Goal: Check status: Check status

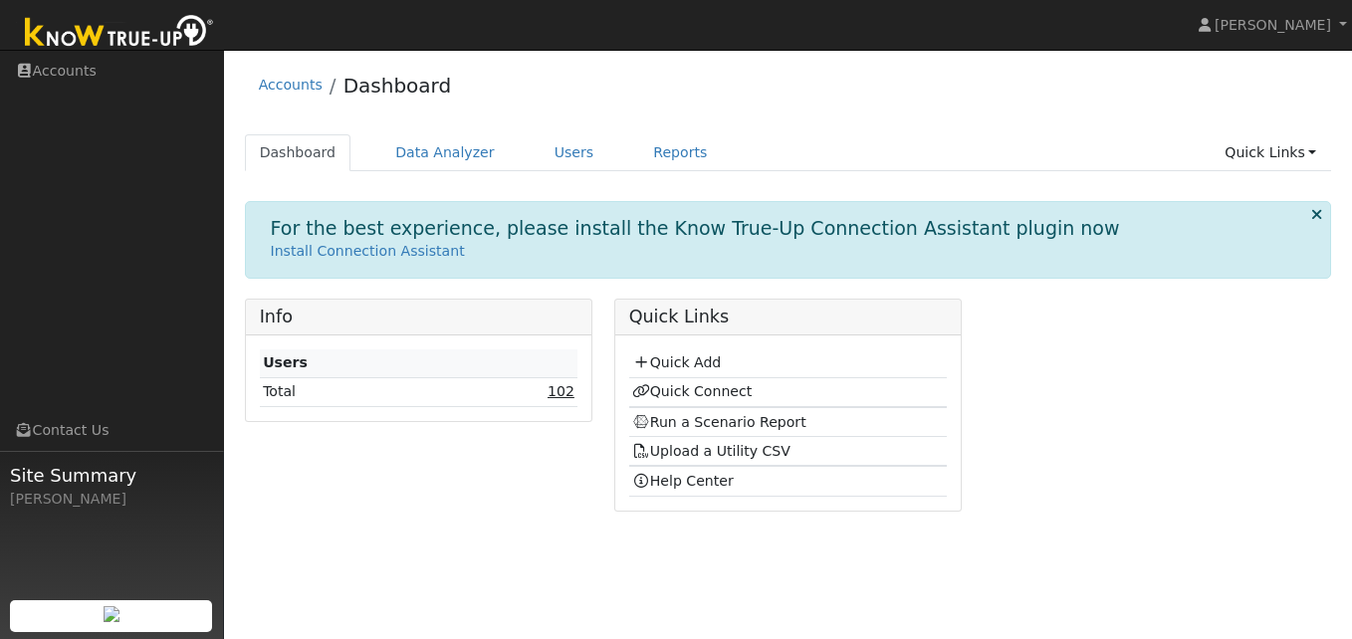
click at [565, 390] on link "102" at bounding box center [560, 391] width 27 height 16
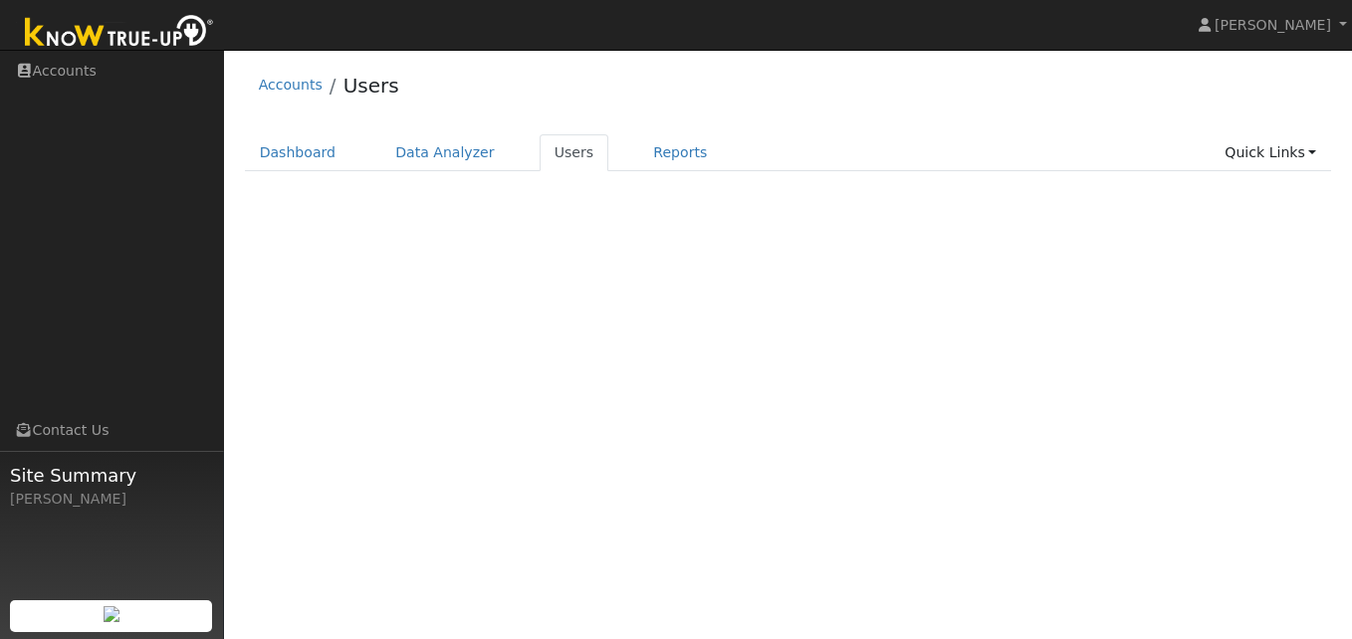
click at [565, 390] on div "Terms Of Service Close Accounts Users Dashboard Data Analyzer Users Reports Qui…" at bounding box center [788, 344] width 1128 height 589
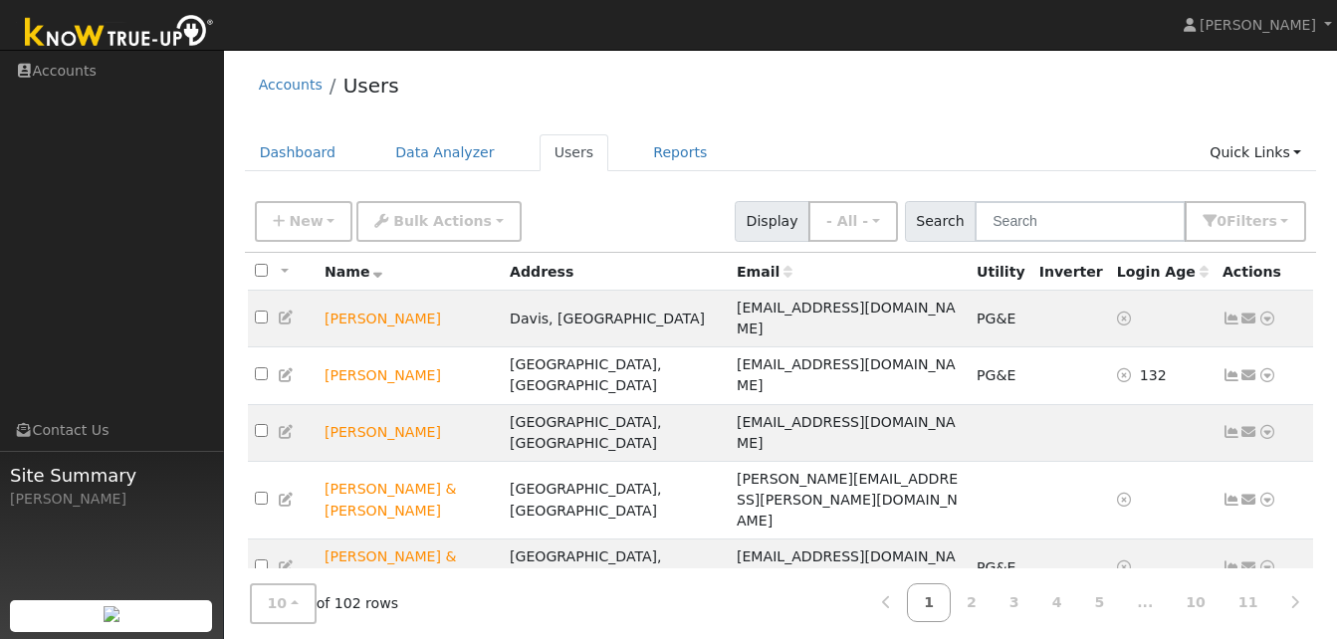
click at [565, 390] on div at bounding box center [781, 576] width 1072 height 646
click at [1036, 599] on link "3" at bounding box center [1014, 602] width 44 height 39
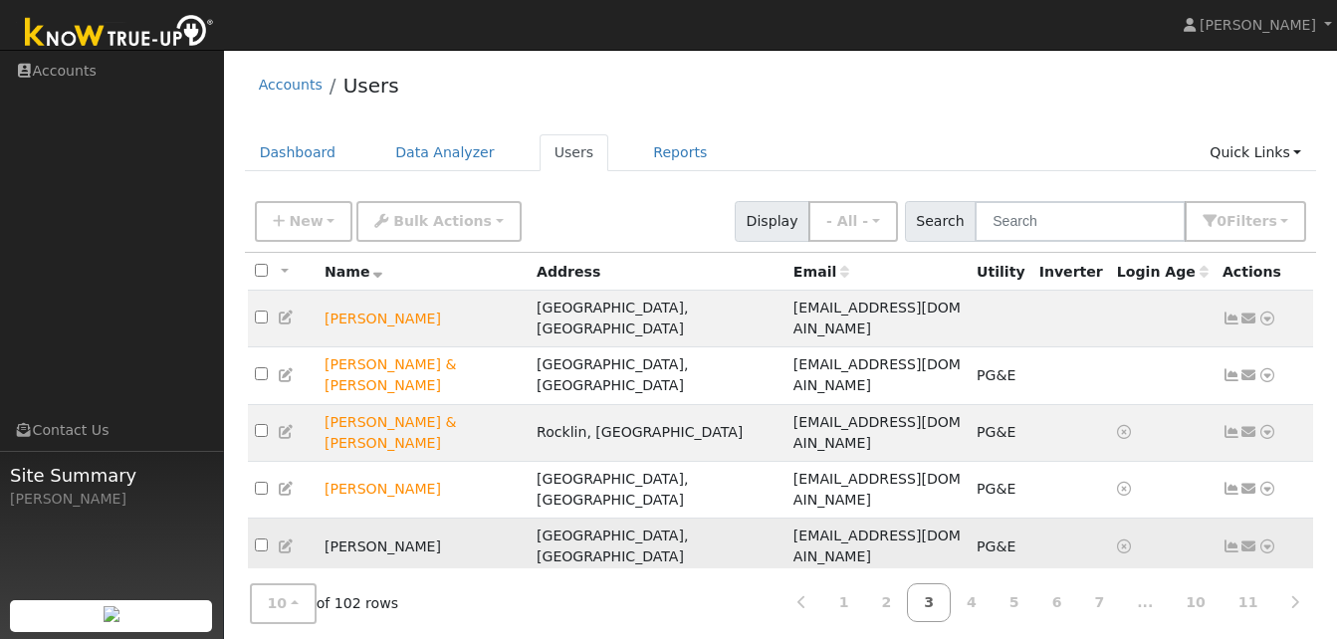
click at [1267, 539] on icon at bounding box center [1267, 546] width 18 height 14
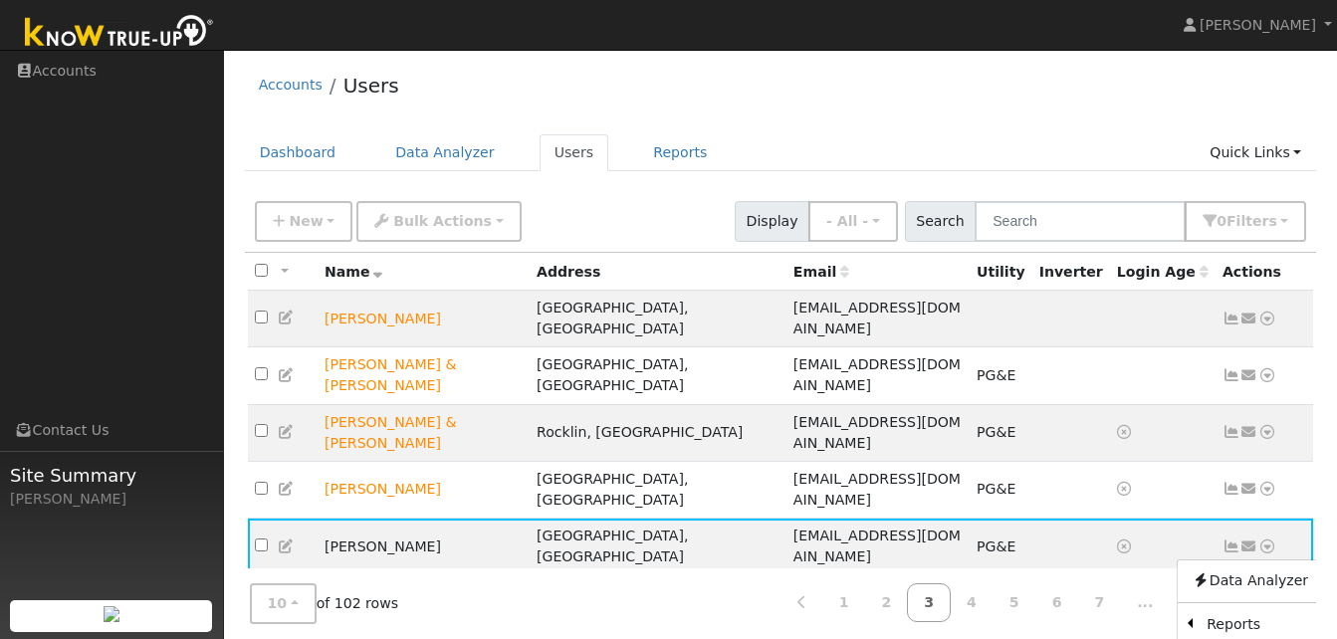
click at [1134, 575] on td at bounding box center [1163, 603] width 106 height 57
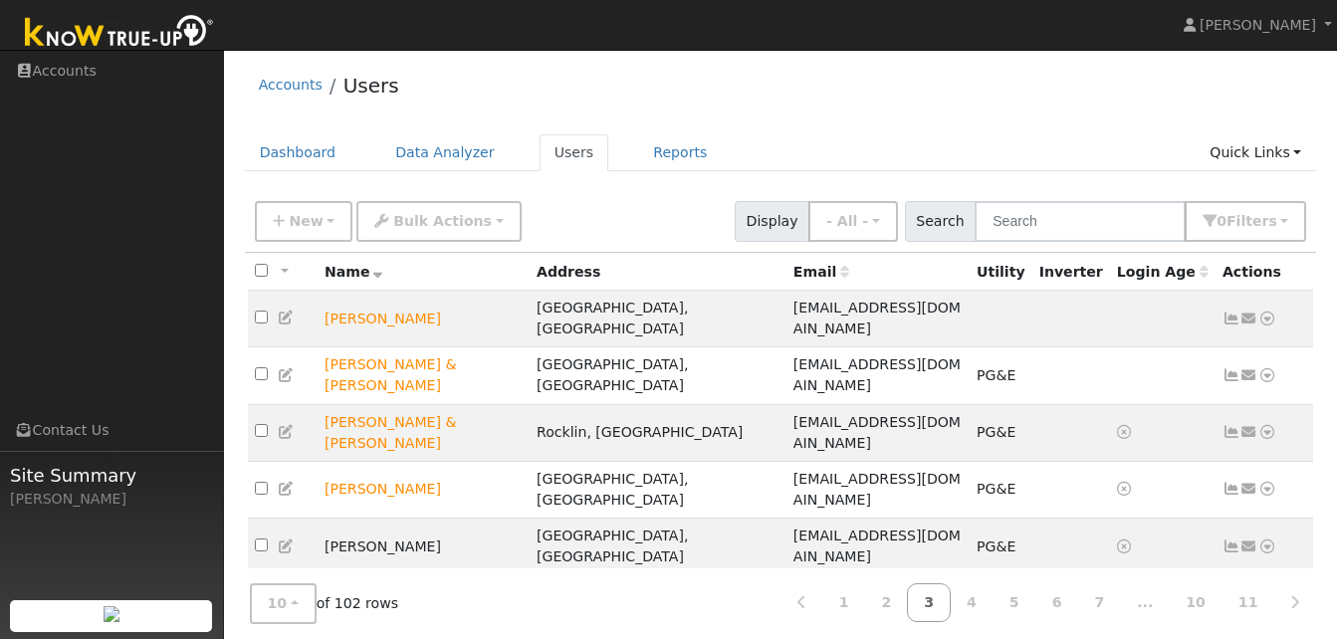
click at [1266, 596] on icon at bounding box center [1267, 603] width 18 height 14
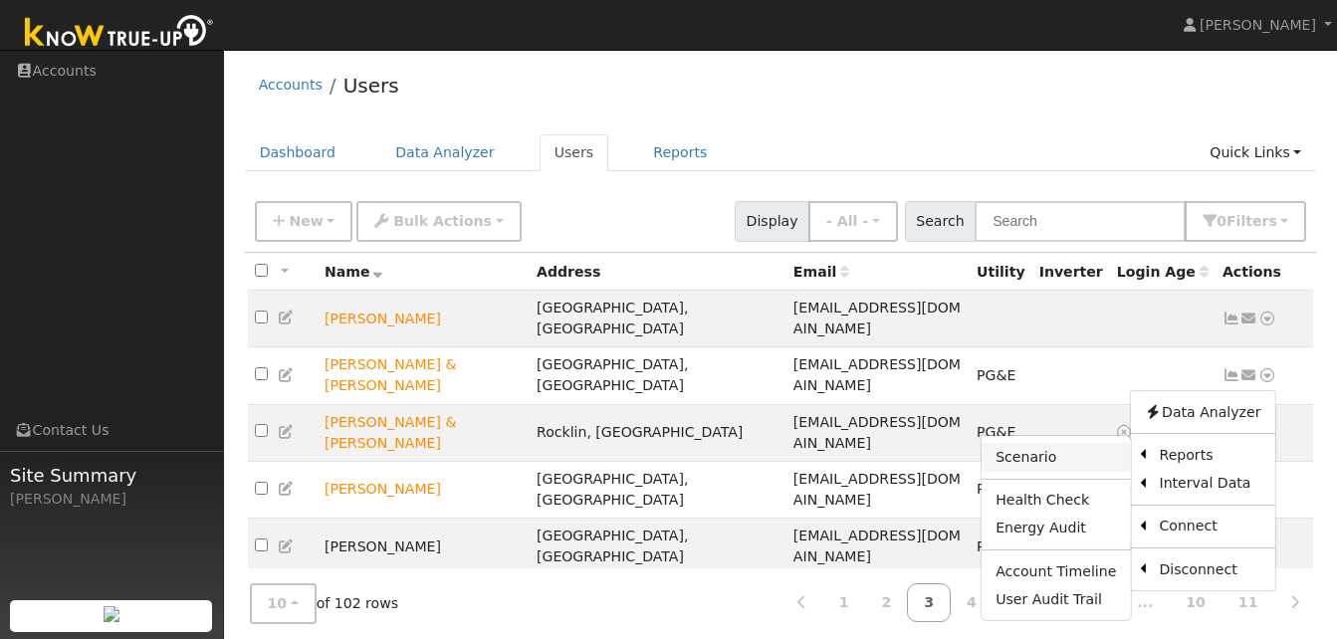
click at [1039, 443] on link "Scenario" at bounding box center [1055, 457] width 148 height 28
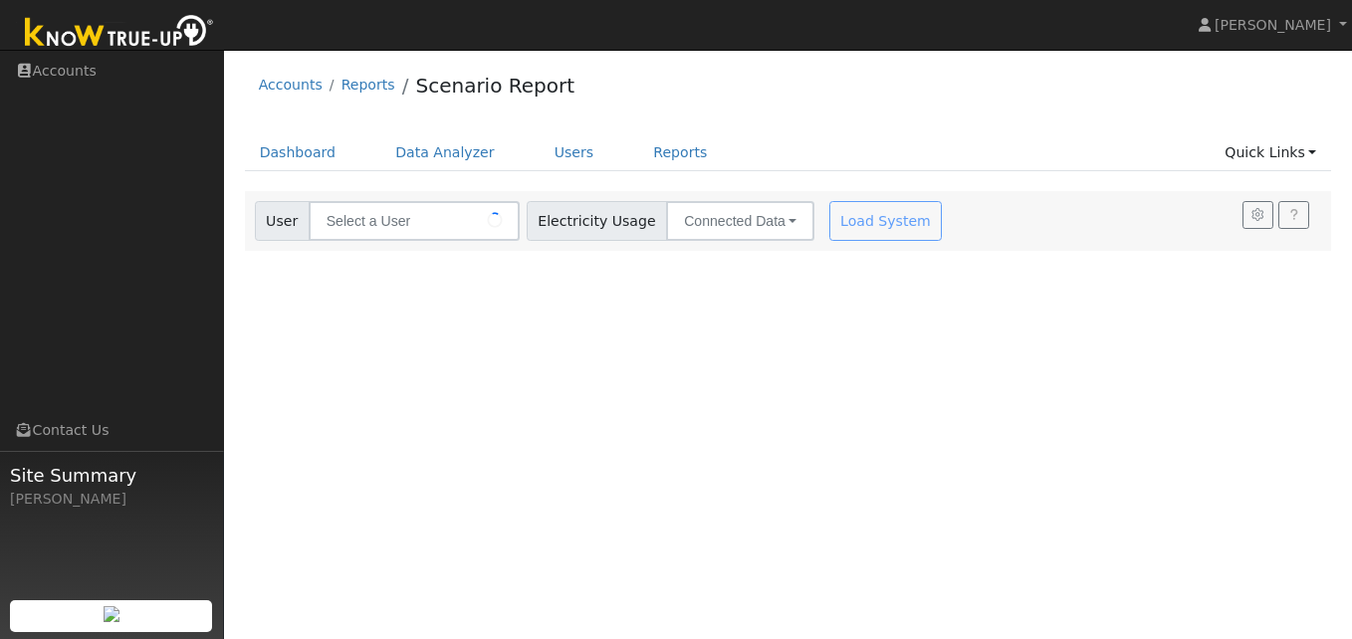
type input "[PERSON_NAME] & [PERSON_NAME]"
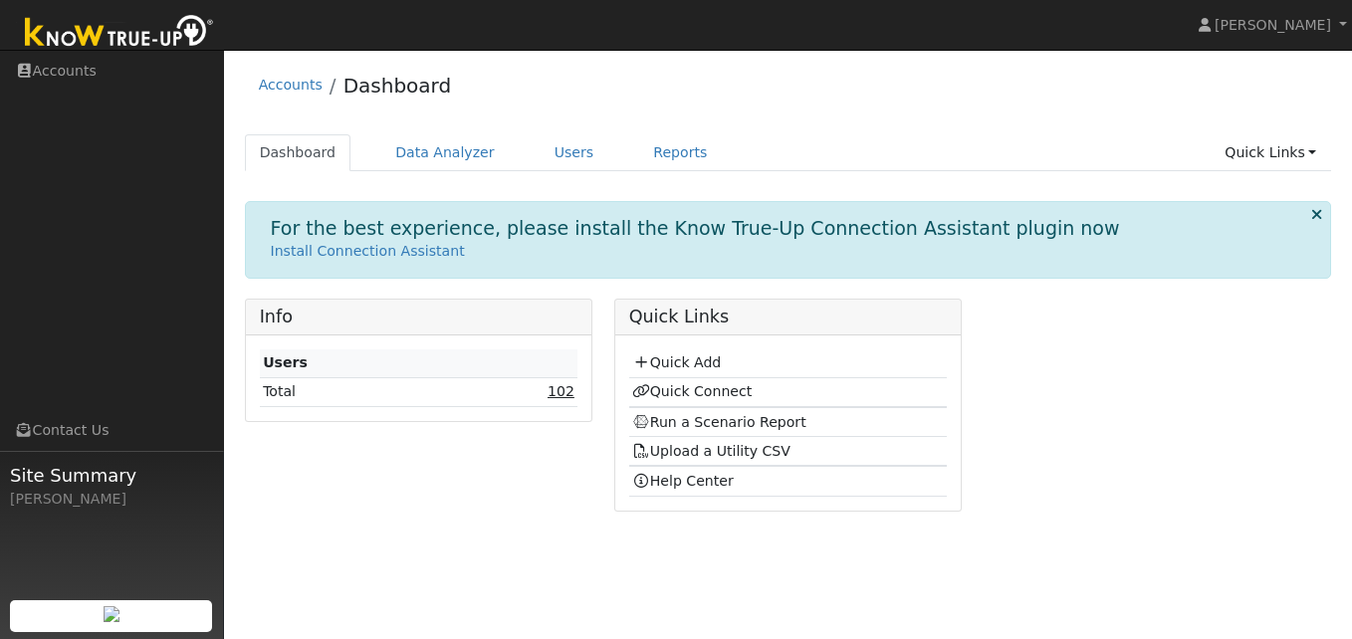
click at [564, 390] on link "102" at bounding box center [560, 391] width 27 height 16
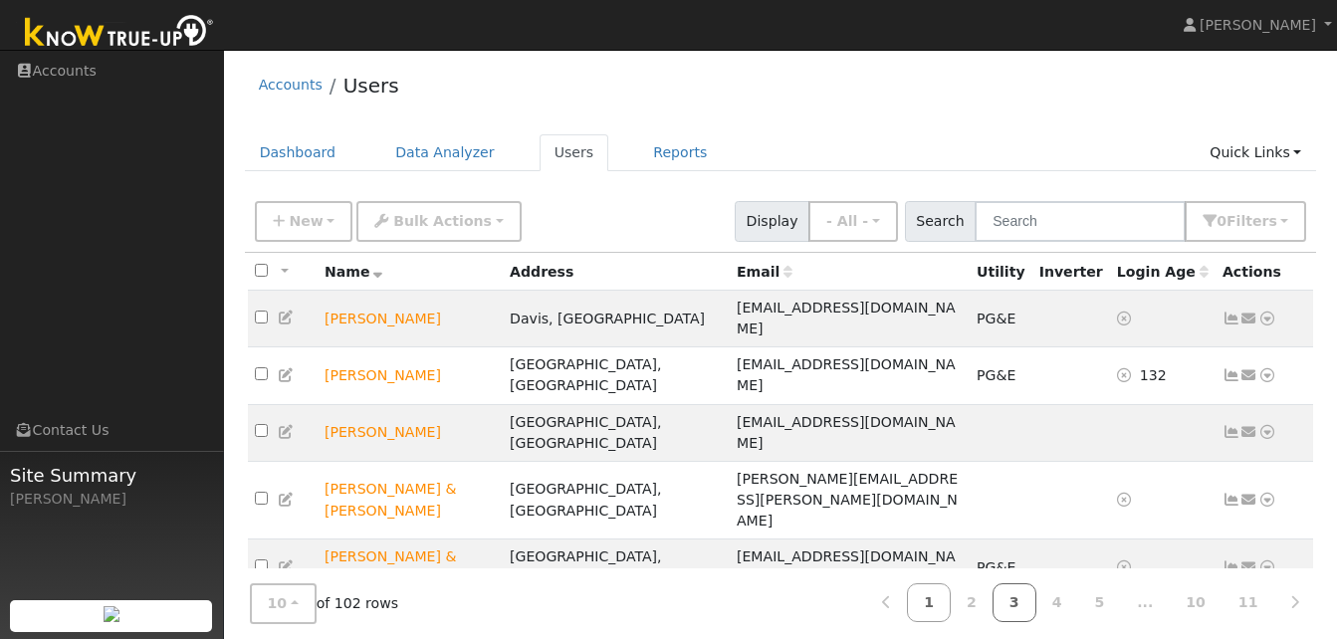
click at [1034, 605] on link "3" at bounding box center [1014, 602] width 44 height 39
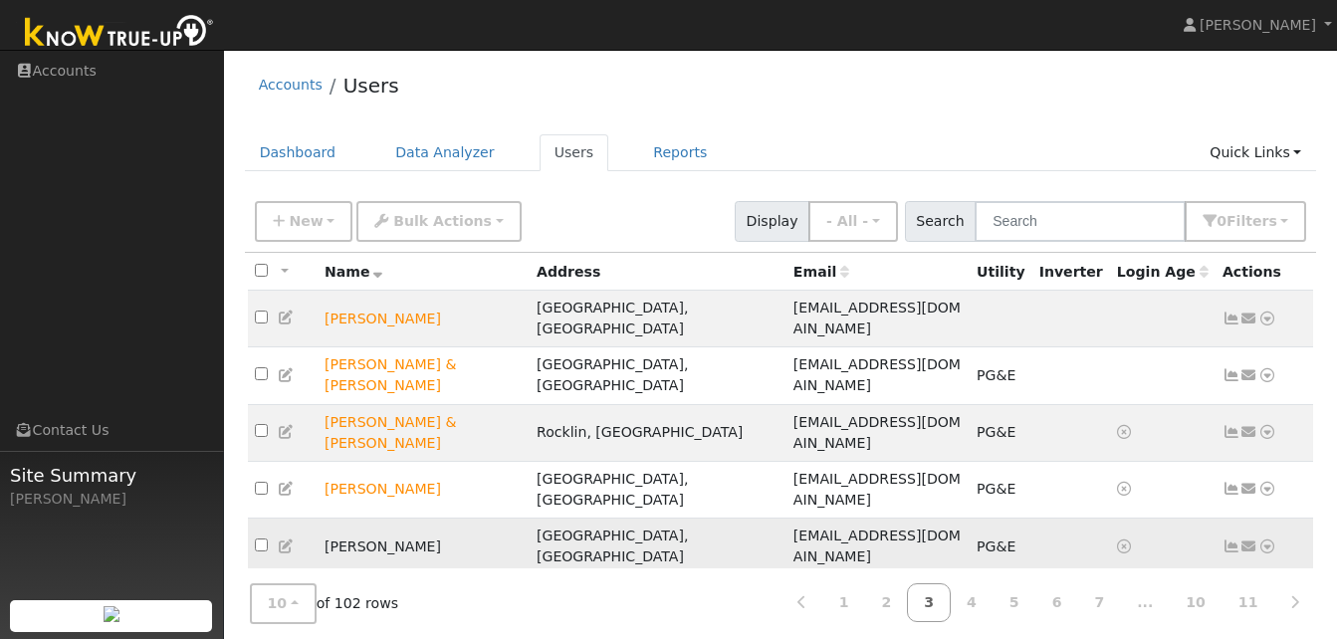
click at [1231, 539] on icon at bounding box center [1231, 546] width 18 height 14
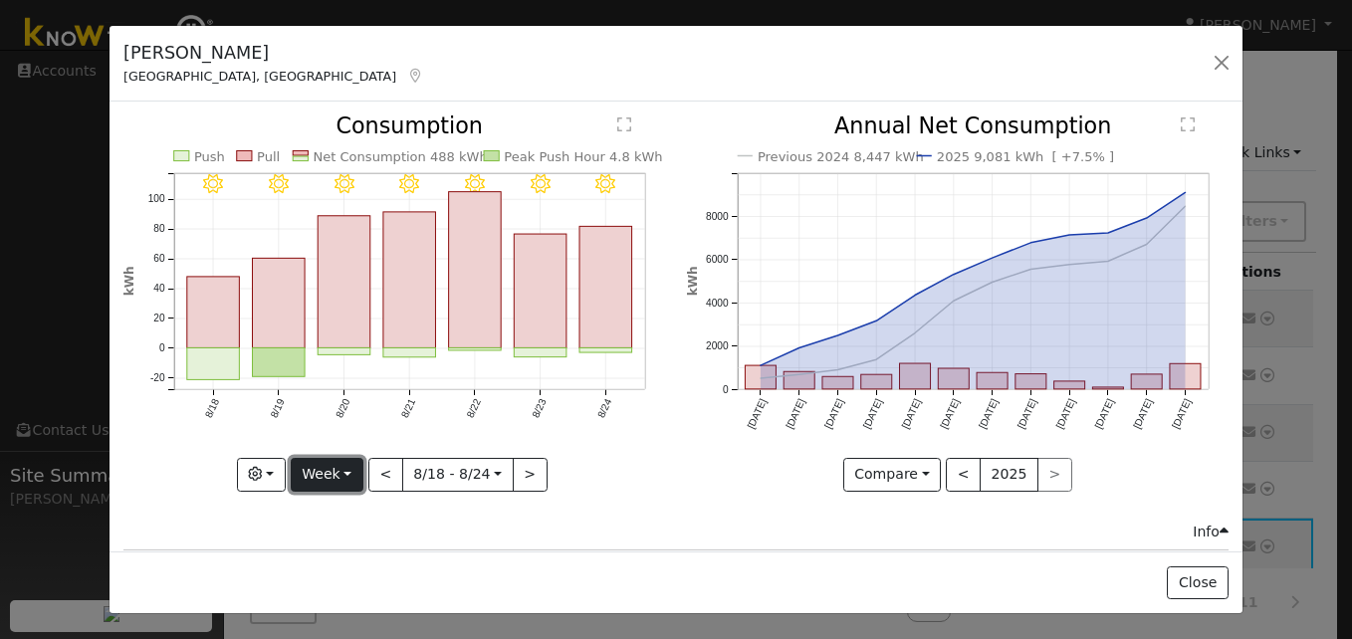
click at [349, 468] on button "Week" at bounding box center [327, 475] width 73 height 34
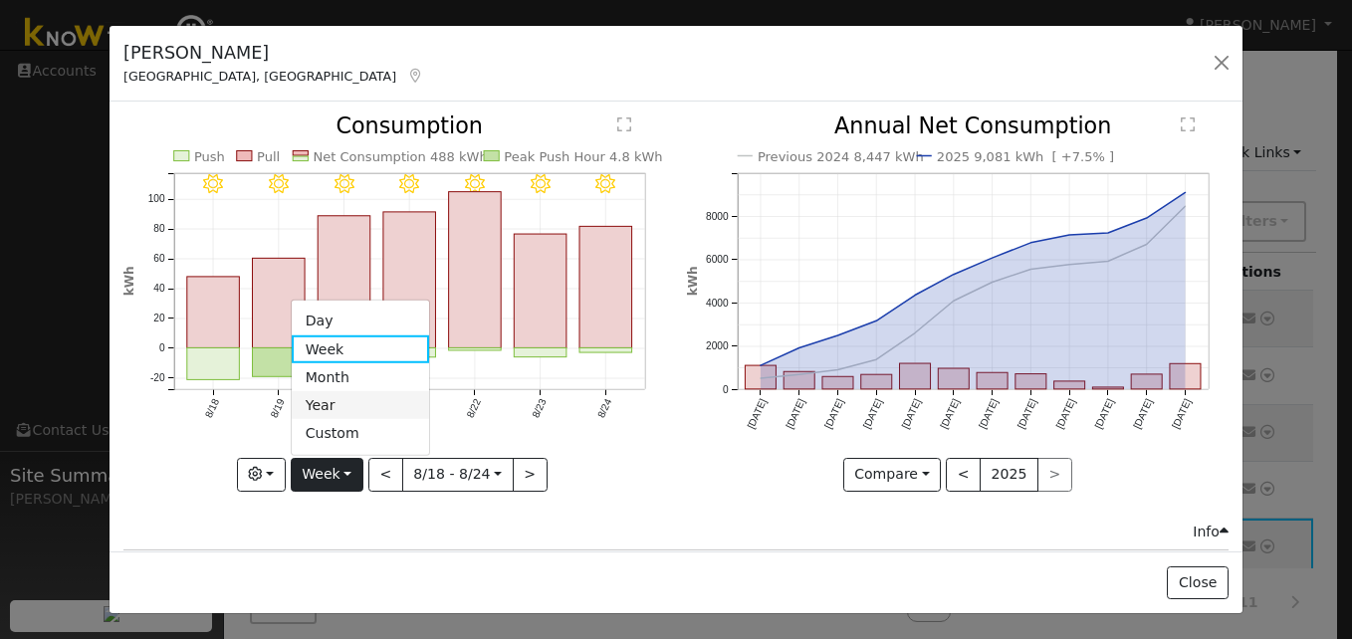
click at [327, 395] on link "Year" at bounding box center [361, 405] width 138 height 28
type input "[DATE]"
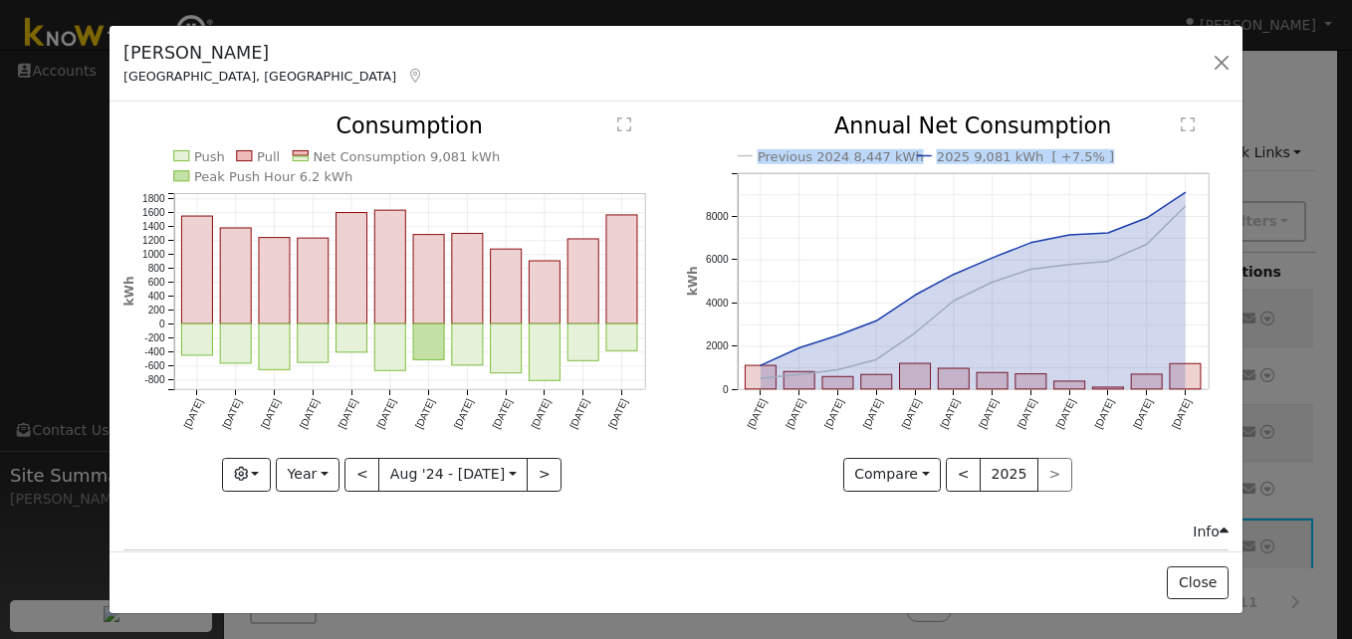
drag, startPoint x: 662, startPoint y: 454, endPoint x: 712, endPoint y: 457, distance: 49.9
click at [712, 457] on div "Push Pull Net Consumption 9,081 kWh Peak Push Hour 6.2 kWh [DATE] Sep '[DATE] N…" at bounding box center [676, 317] width 1126 height 405
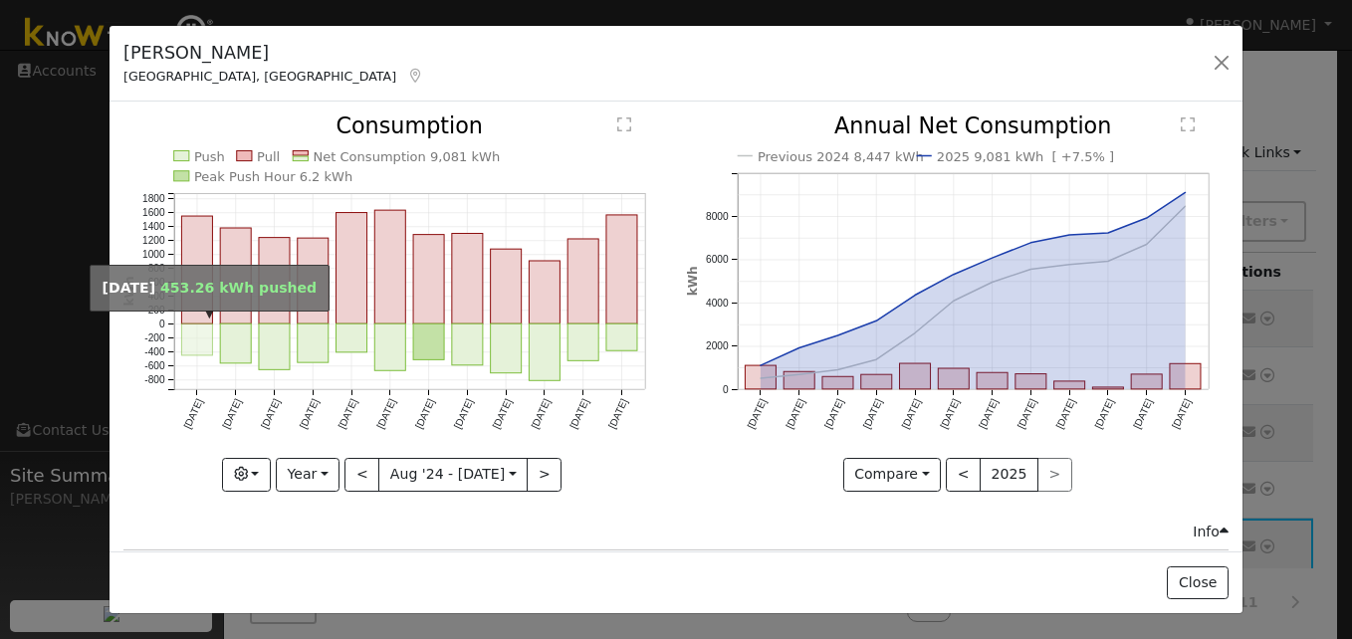
click at [192, 340] on rect "onclick=""" at bounding box center [197, 340] width 31 height 32
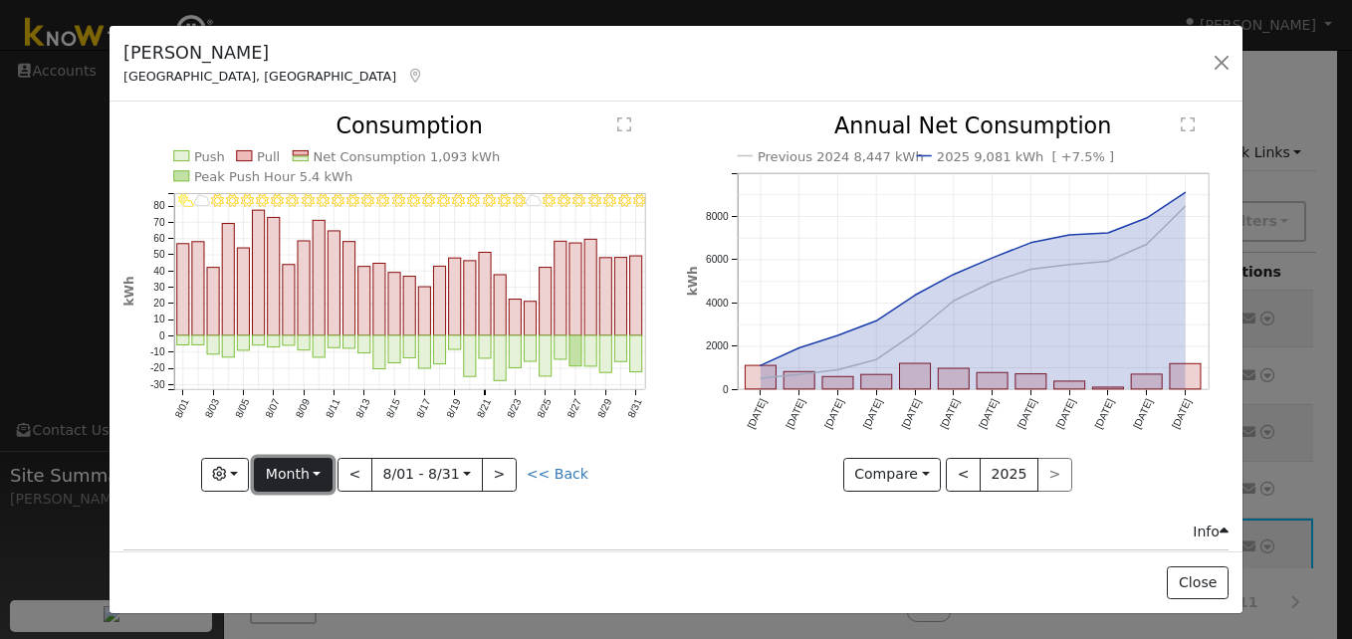
click at [320, 465] on button "Month" at bounding box center [293, 475] width 79 height 34
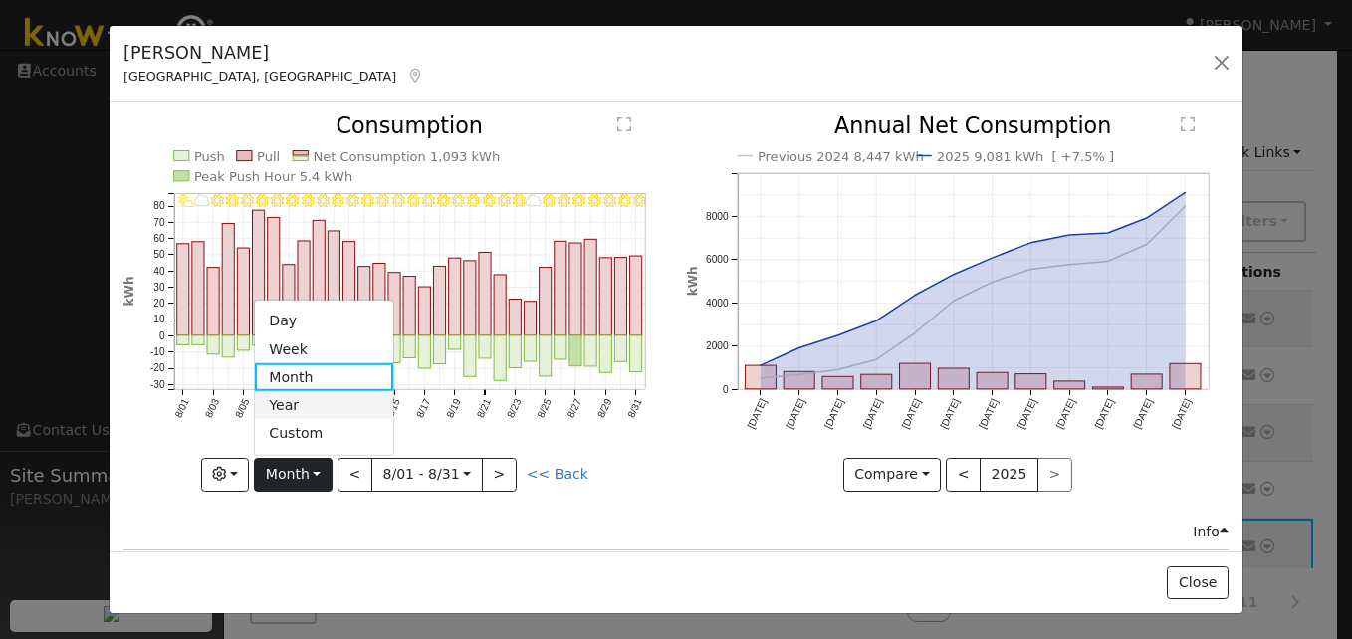
click at [309, 395] on link "Year" at bounding box center [324, 405] width 138 height 28
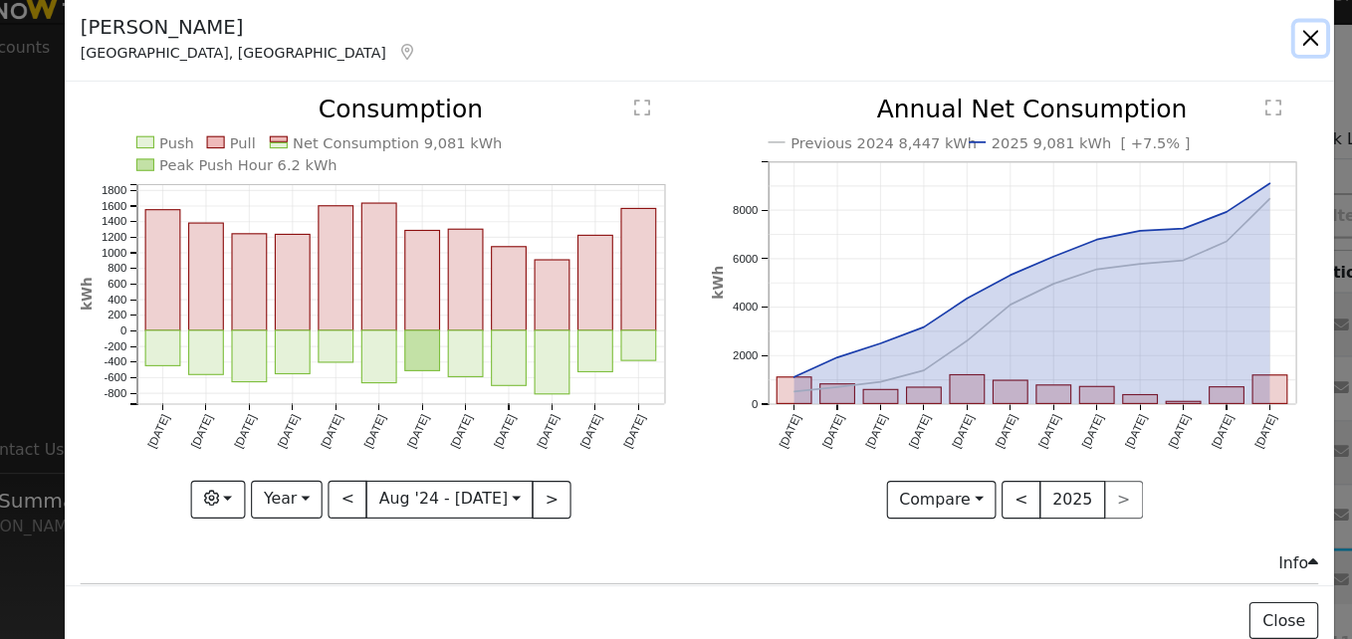
click at [1226, 63] on button "button" at bounding box center [1221, 63] width 28 height 28
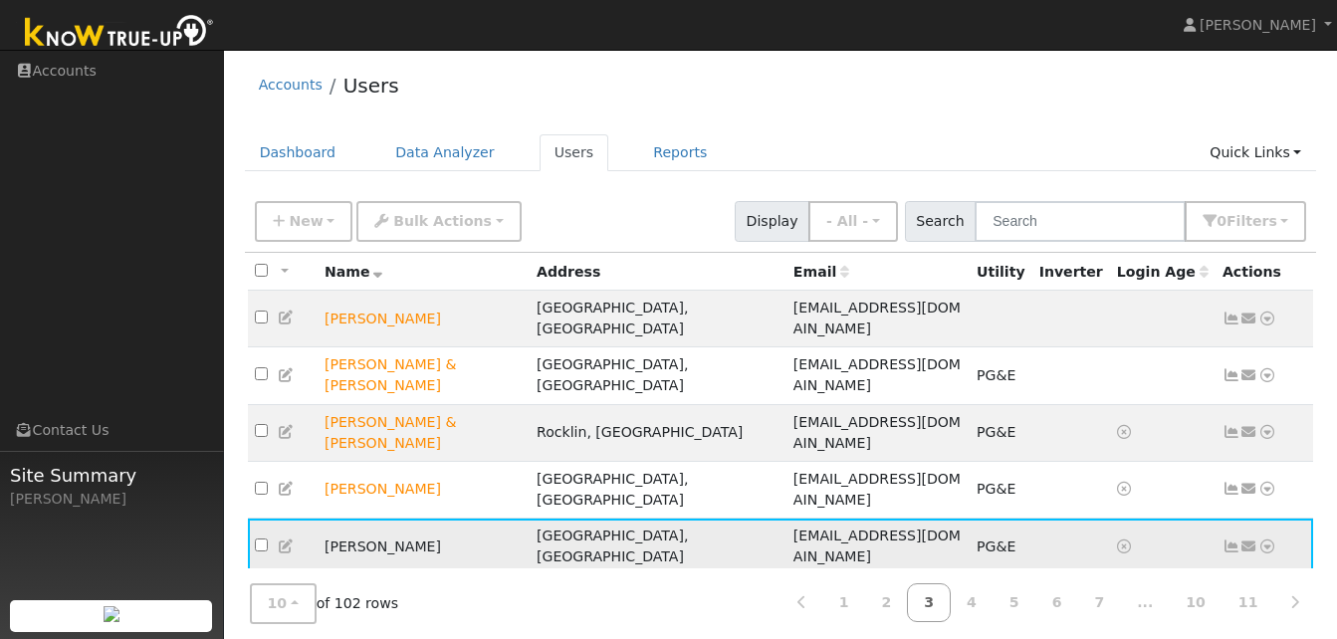
scroll to position [1, 0]
click at [1231, 538] on icon at bounding box center [1231, 545] width 18 height 14
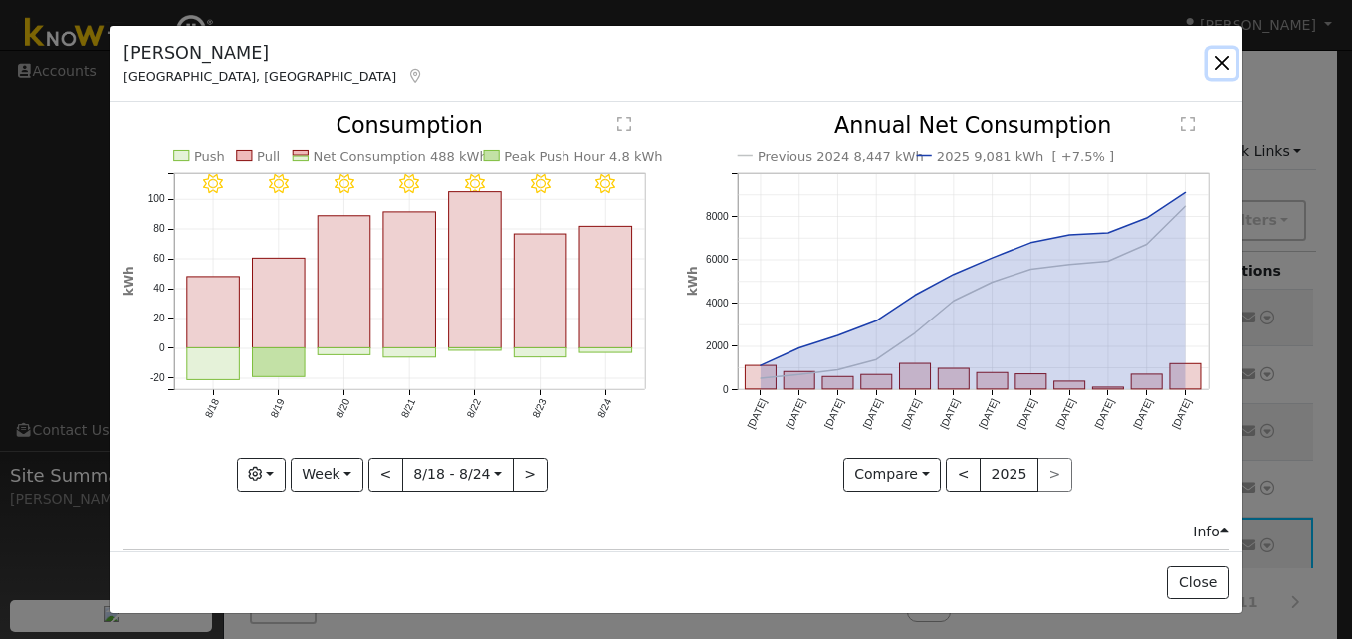
click at [1218, 57] on button "button" at bounding box center [1221, 63] width 28 height 28
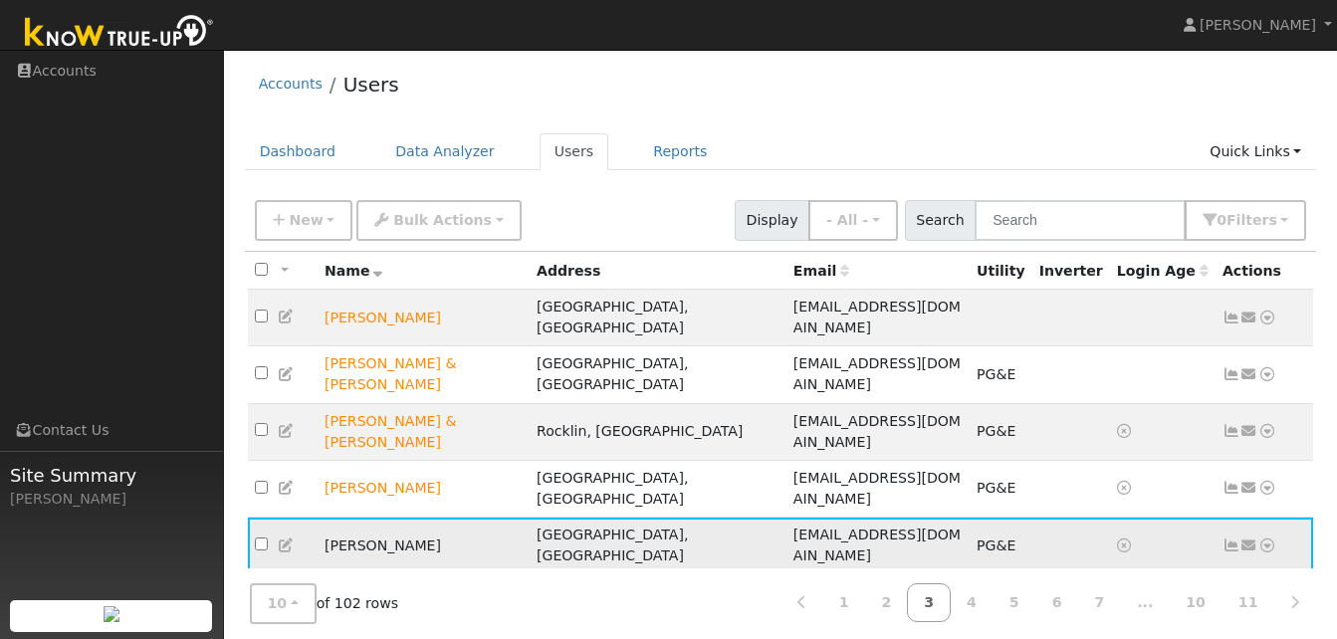
click at [1264, 538] on icon at bounding box center [1267, 545] width 18 height 14
click at [1238, 609] on link "Reports" at bounding box center [1256, 623] width 129 height 28
click at [1268, 539] on icon at bounding box center [1267, 546] width 18 height 14
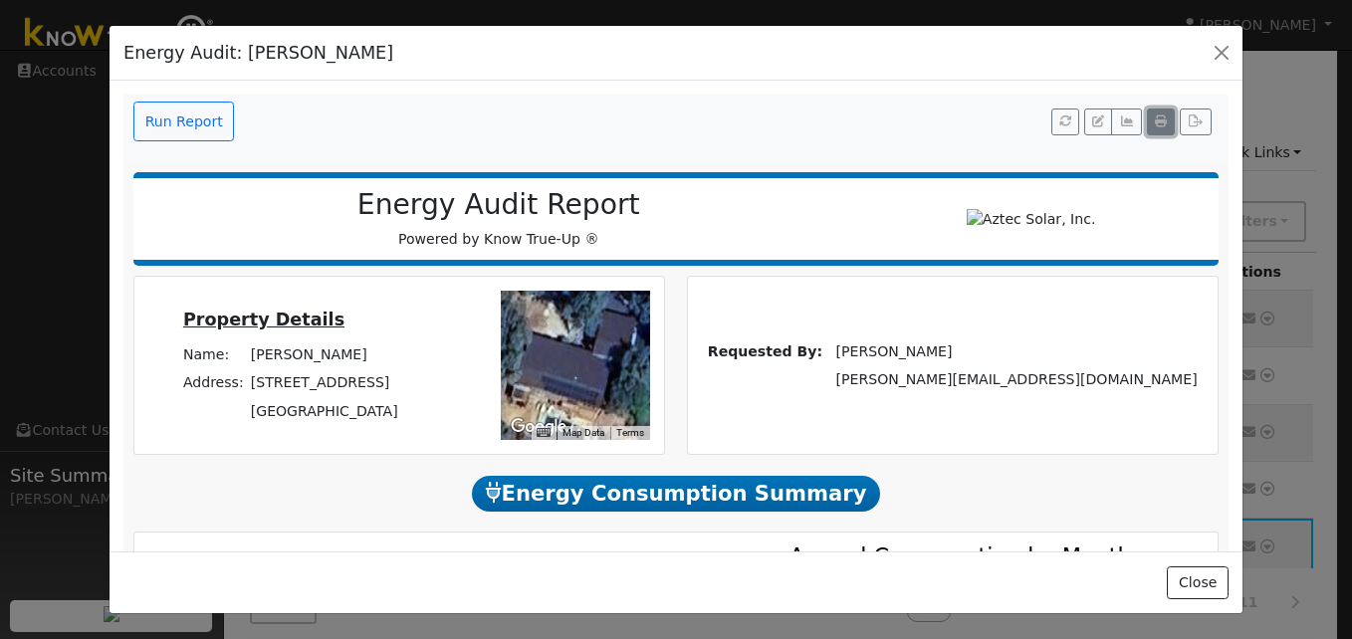
click at [1155, 119] on icon "button" at bounding box center [1161, 121] width 12 height 12
click at [697, 58] on div "Energy Audit: [PERSON_NAME]" at bounding box center [675, 54] width 1133 height 56
click at [1222, 47] on button "button" at bounding box center [1221, 53] width 28 height 28
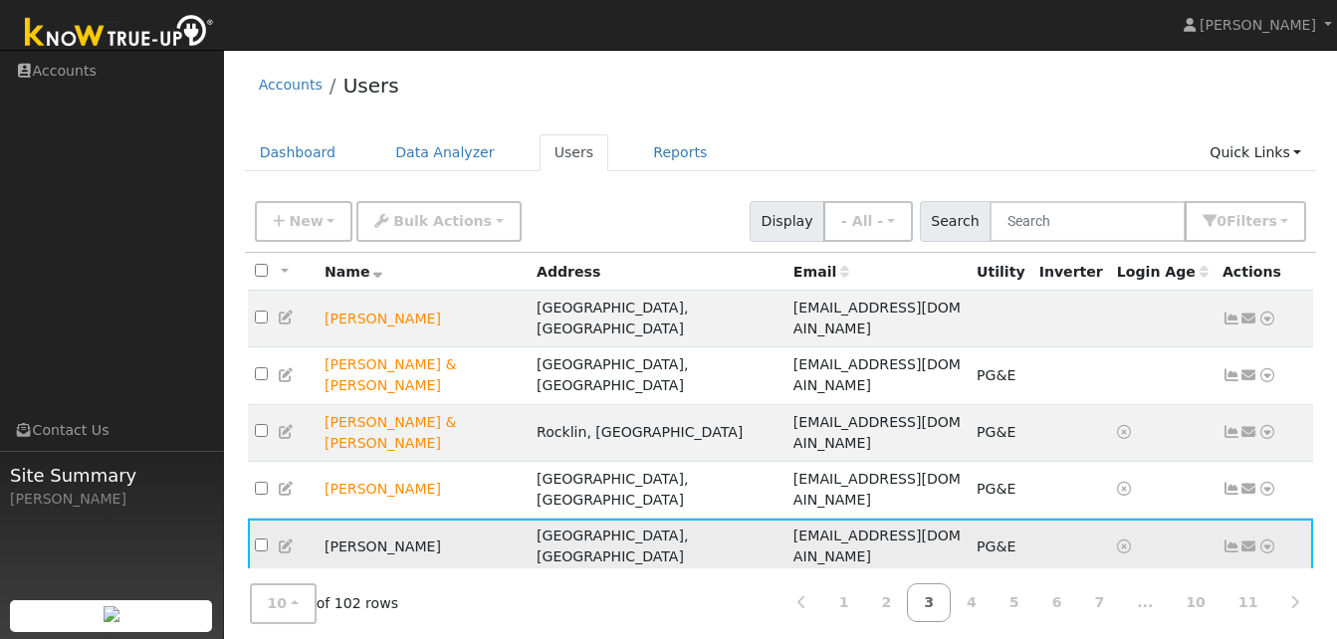
click at [1267, 539] on icon at bounding box center [1267, 546] width 18 height 14
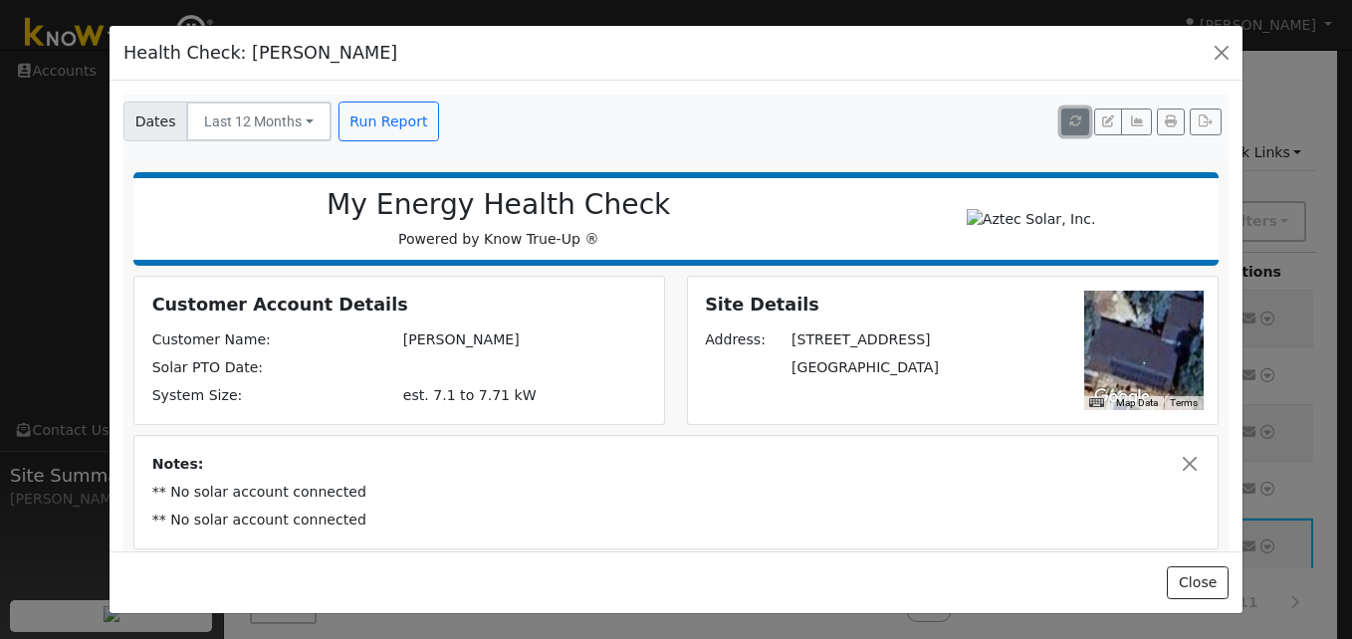
click at [1069, 121] on icon "button" at bounding box center [1075, 121] width 12 height 12
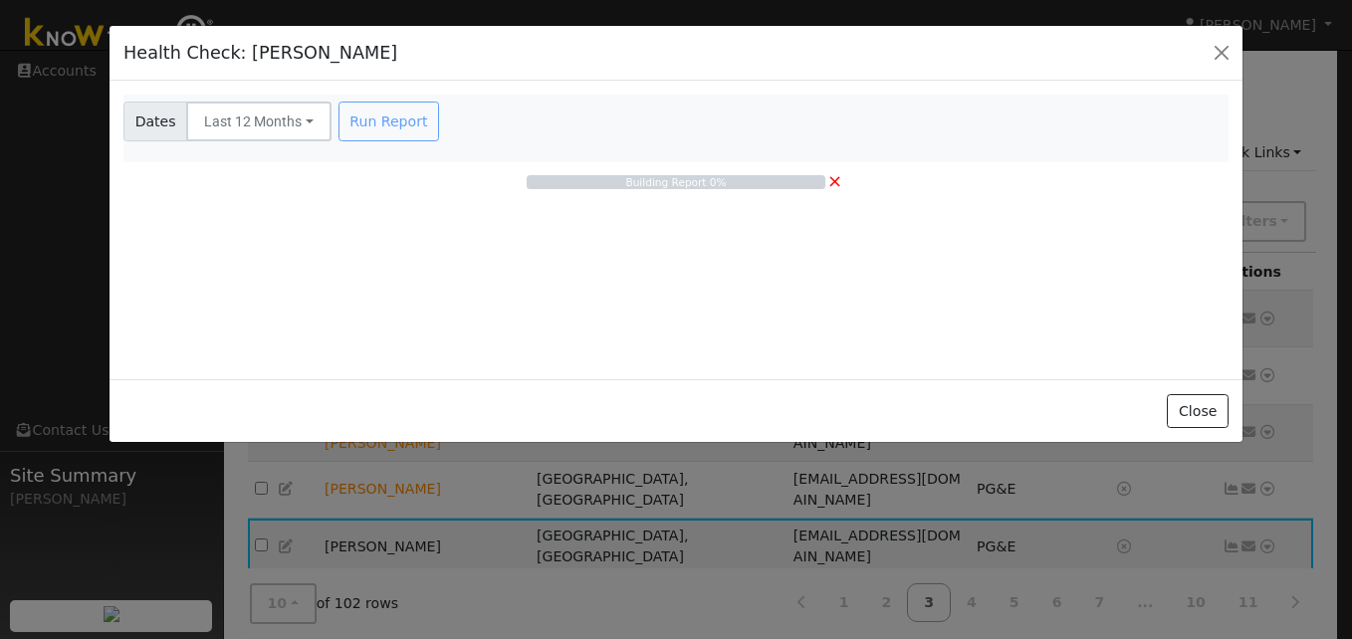
click at [1123, 146] on nav "Dates Last 12 Months Last 12 Months Last True-Up Cycle Run Report" at bounding box center [675, 129] width 1105 height 68
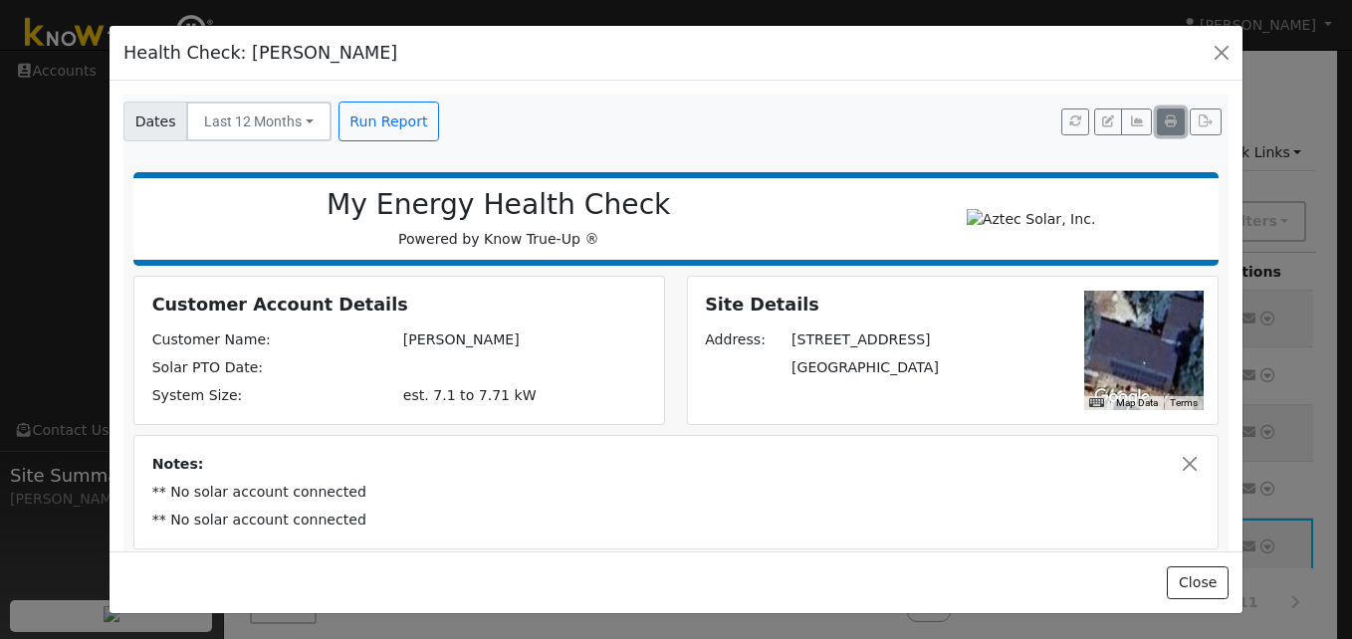
click at [1165, 127] on icon "button" at bounding box center [1171, 121] width 12 height 12
click at [1222, 53] on button "button" at bounding box center [1221, 53] width 28 height 28
